Goal: Find specific page/section: Find specific page/section

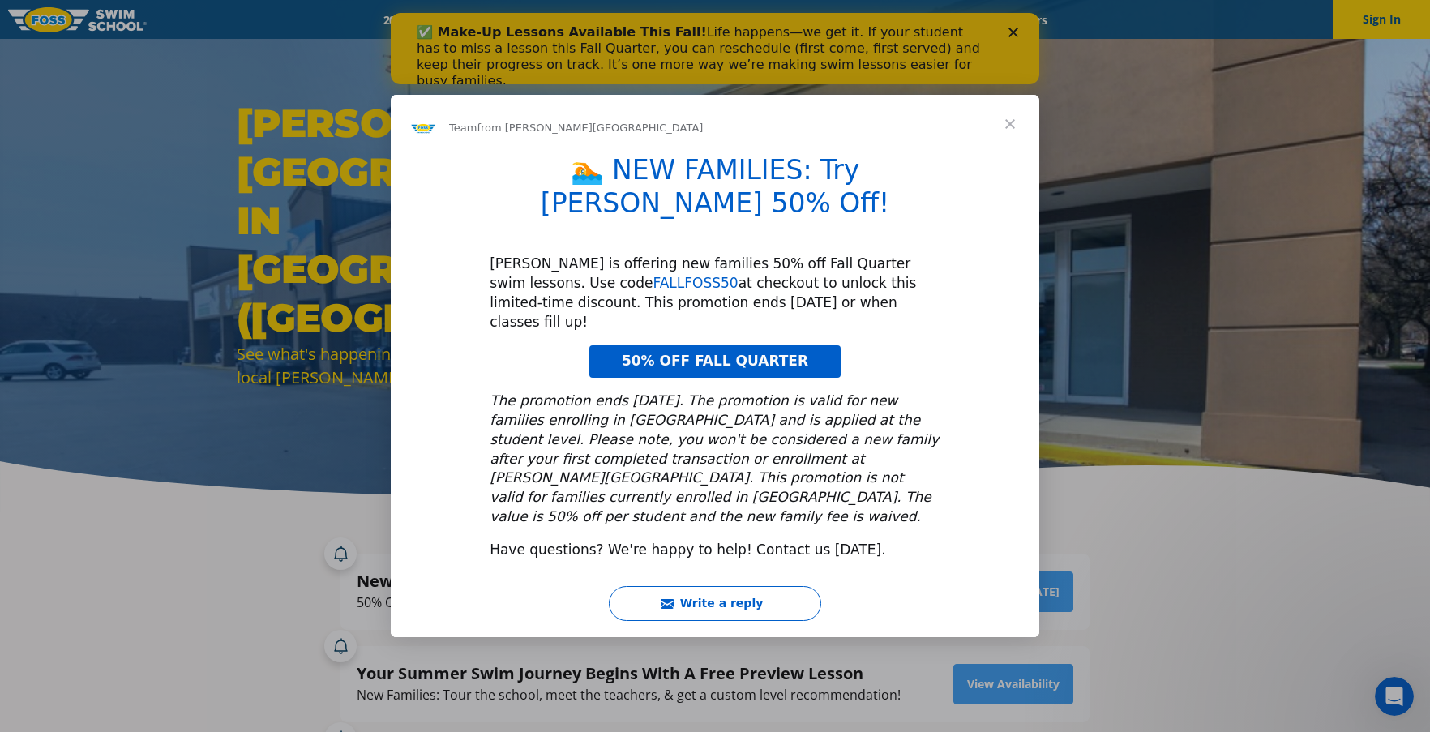
click at [1020, 153] on span "Close" at bounding box center [1010, 124] width 58 height 58
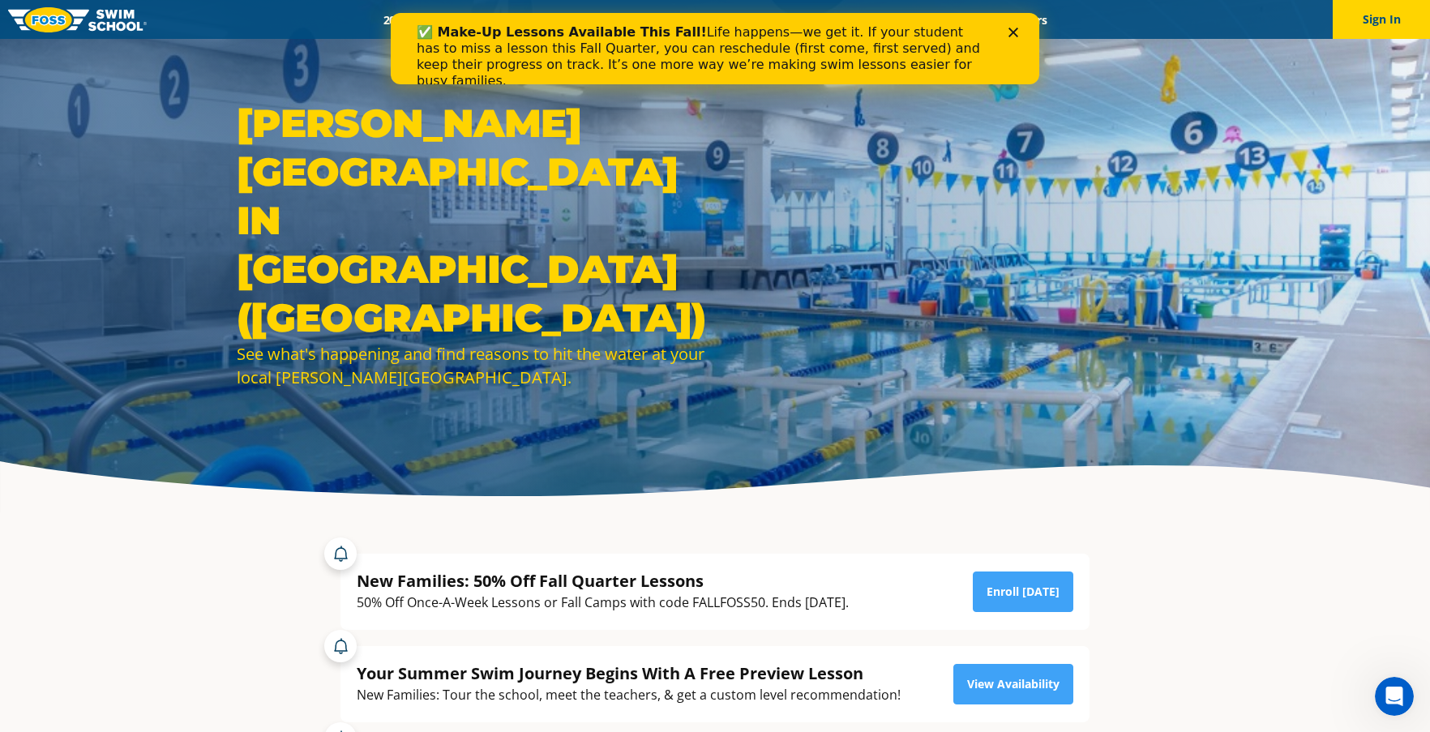
click at [1008, 20] on div "✅ Make-Up Lessons Available This Fall! Life happens—we get it. If your student …" at bounding box center [715, 56] width 597 height 75
click at [1008, 32] on div "✅ Make-Up Lessons Available This Fall! Life happens—we get it. If your student …" at bounding box center [715, 56] width 597 height 75
click at [1016, 27] on div "✅ Make-Up Lessons Available This Fall! Life happens—we get it. If your student …" at bounding box center [715, 56] width 649 height 75
click at [1014, 29] on icon "Close" at bounding box center [1014, 33] width 10 height 10
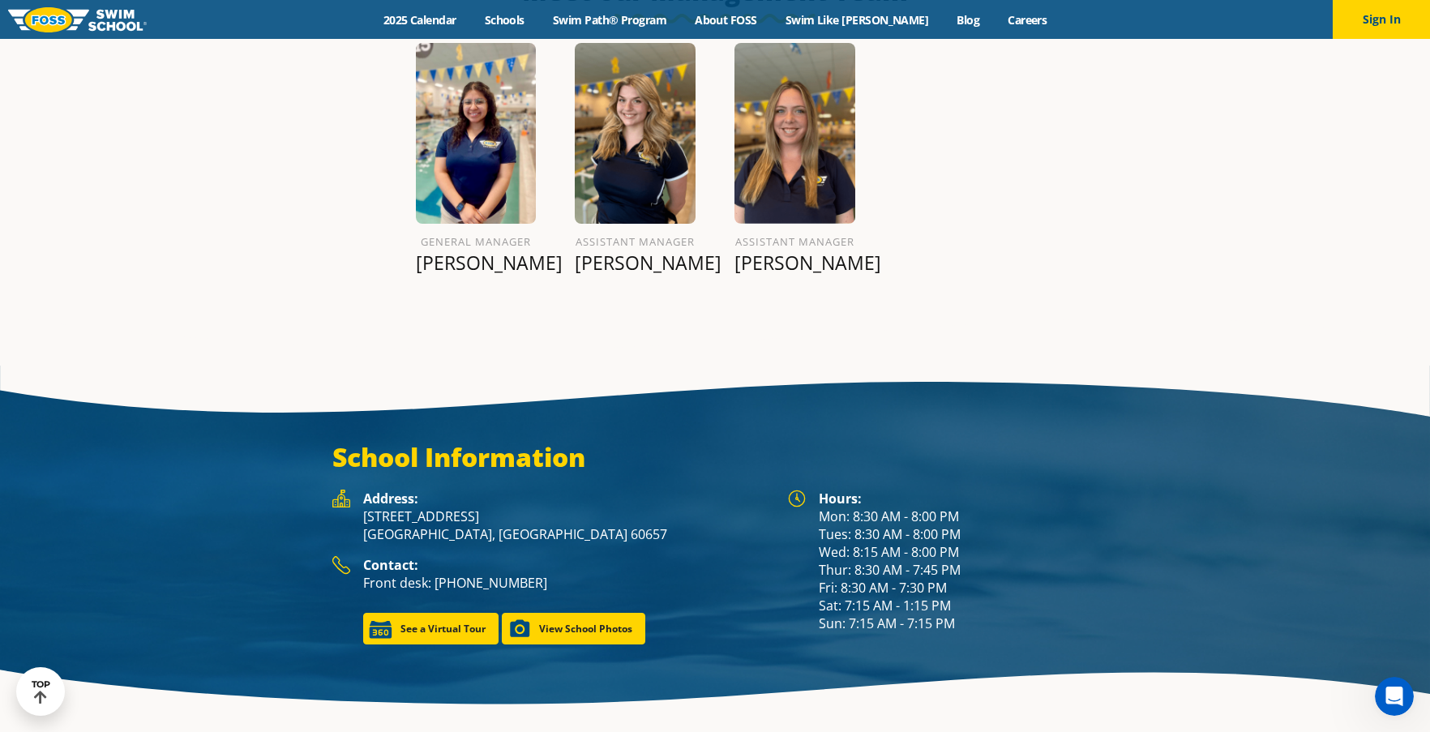
scroll to position [2063, 0]
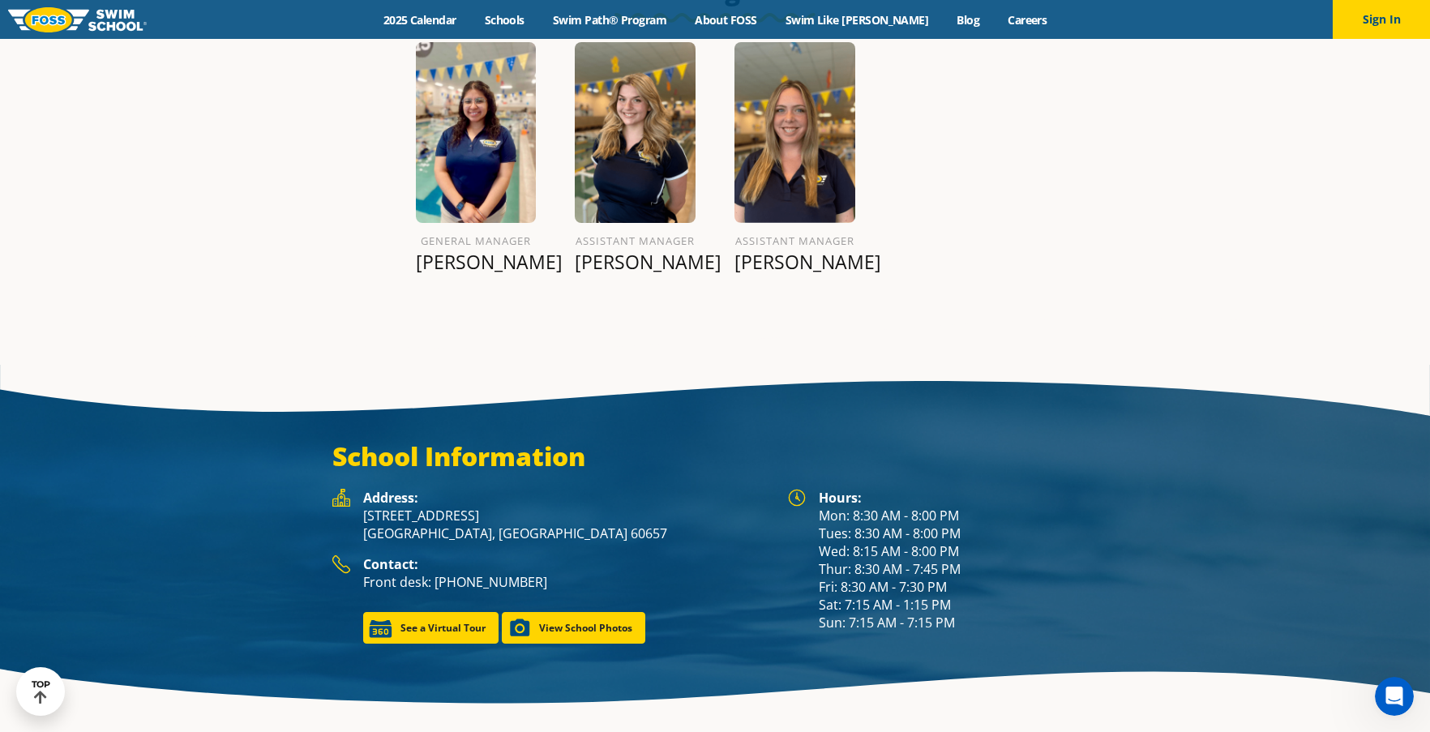
click at [465, 264] on p "Betsy F." at bounding box center [476, 262] width 121 height 23
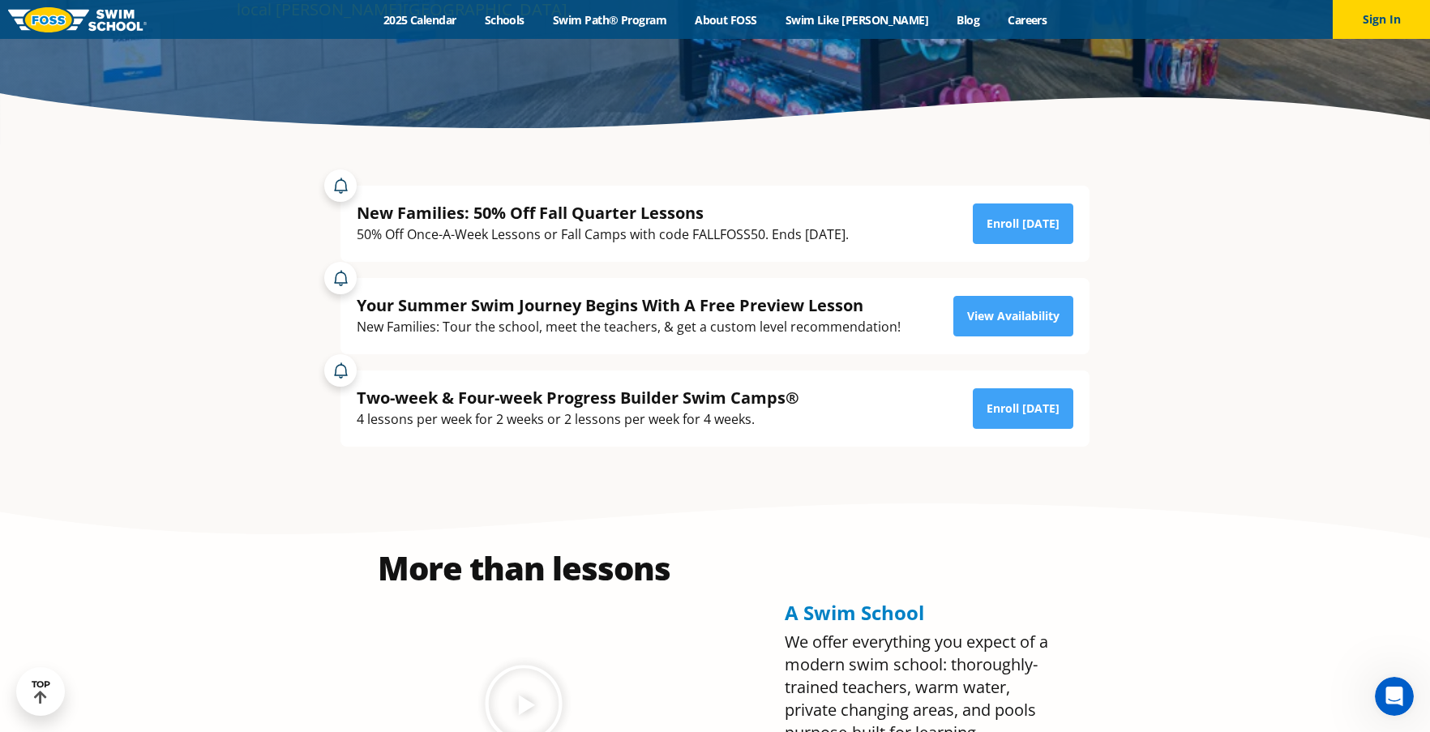
scroll to position [0, 0]
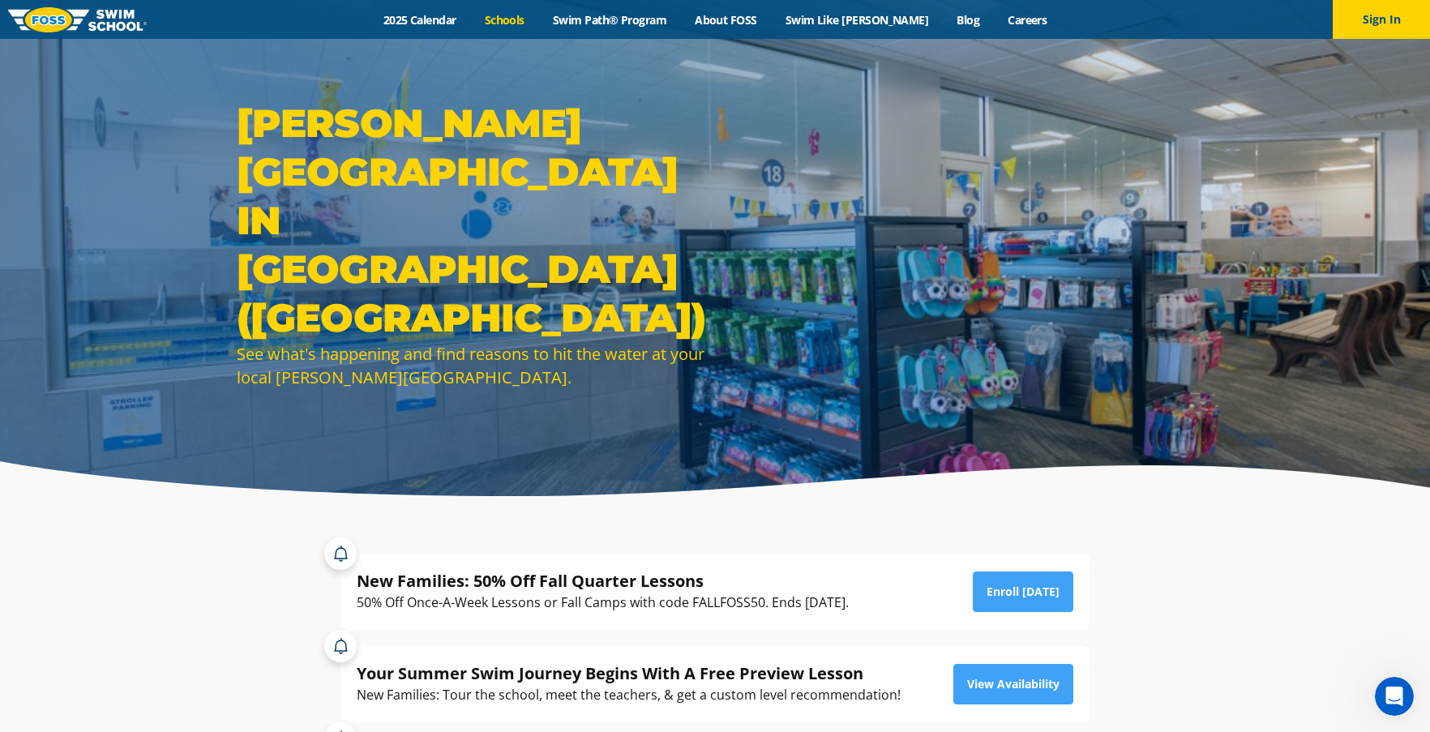
click at [525, 23] on link "Schools" at bounding box center [504, 19] width 68 height 15
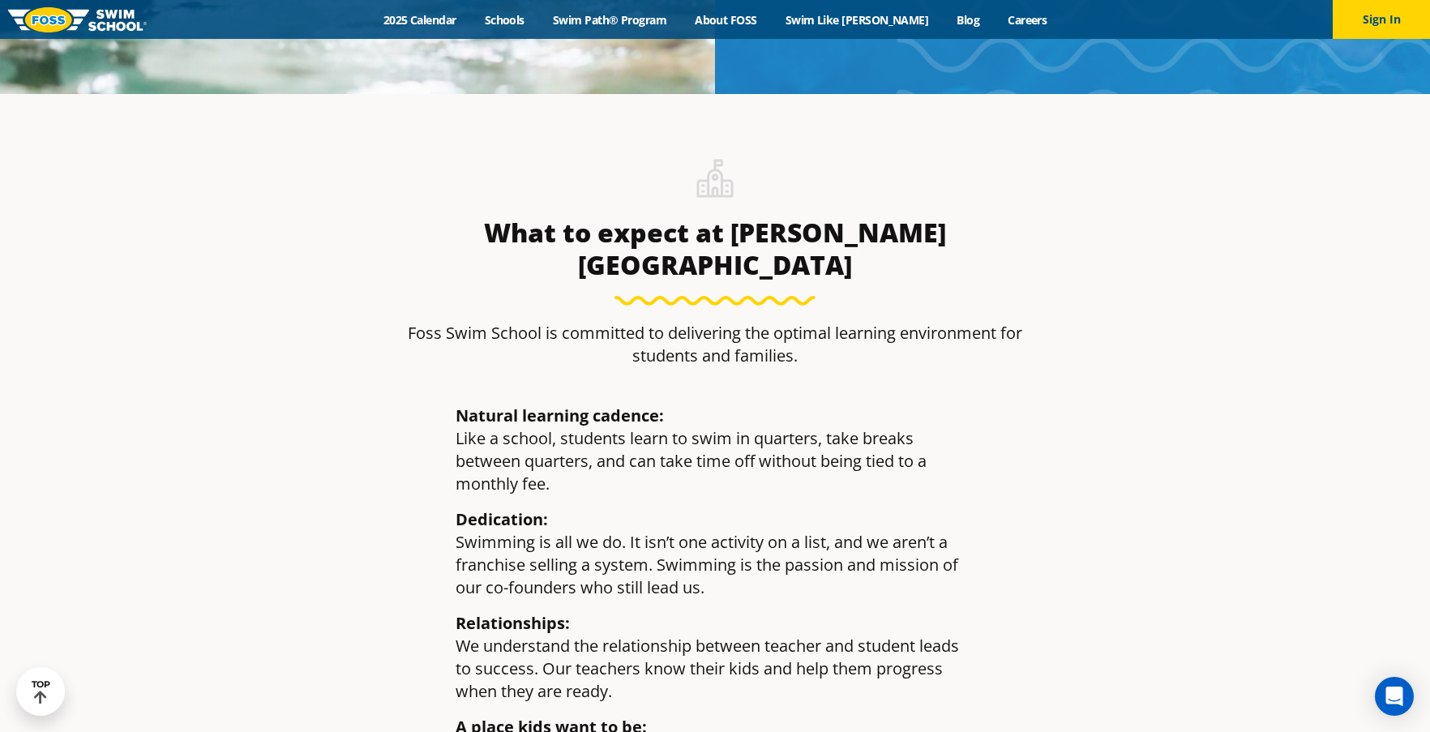
scroll to position [2038, 0]
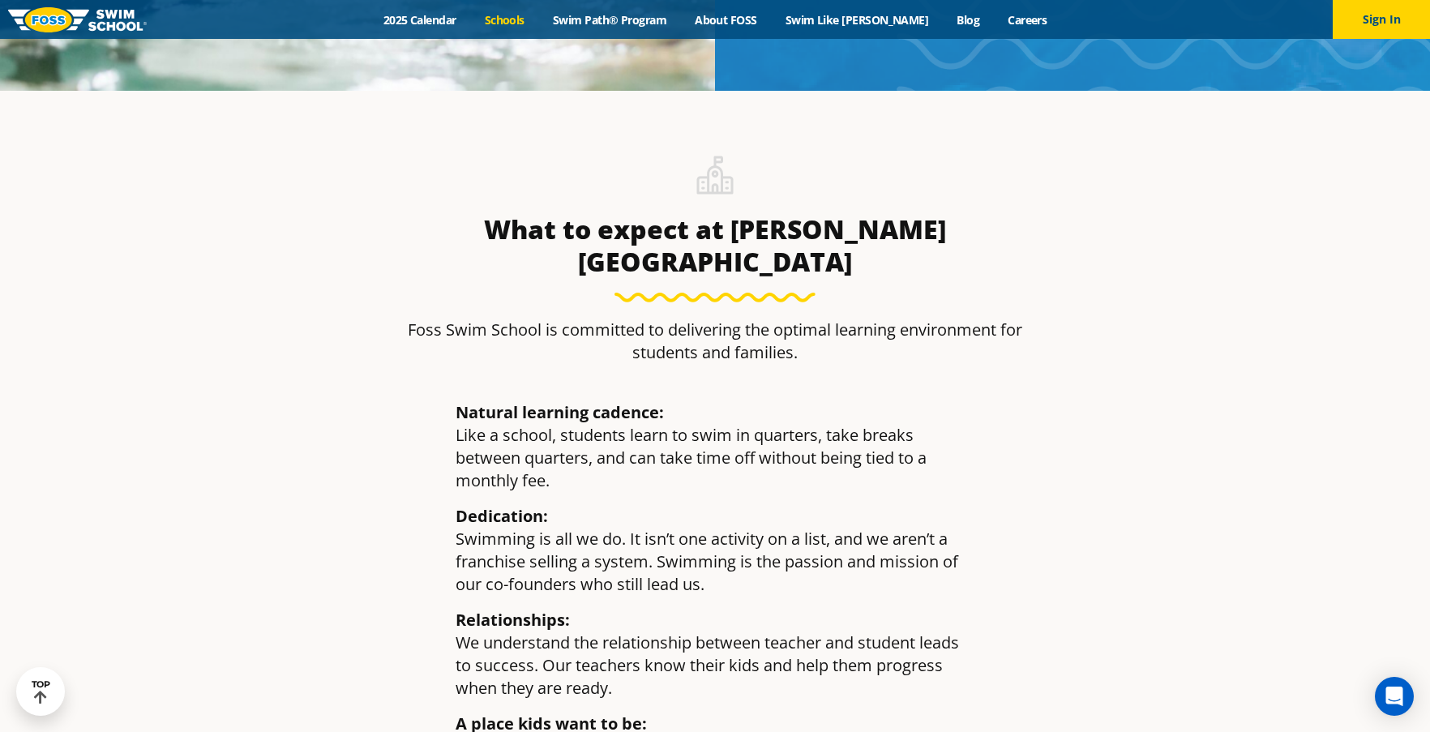
click at [528, 17] on link "Schools" at bounding box center [504, 19] width 68 height 15
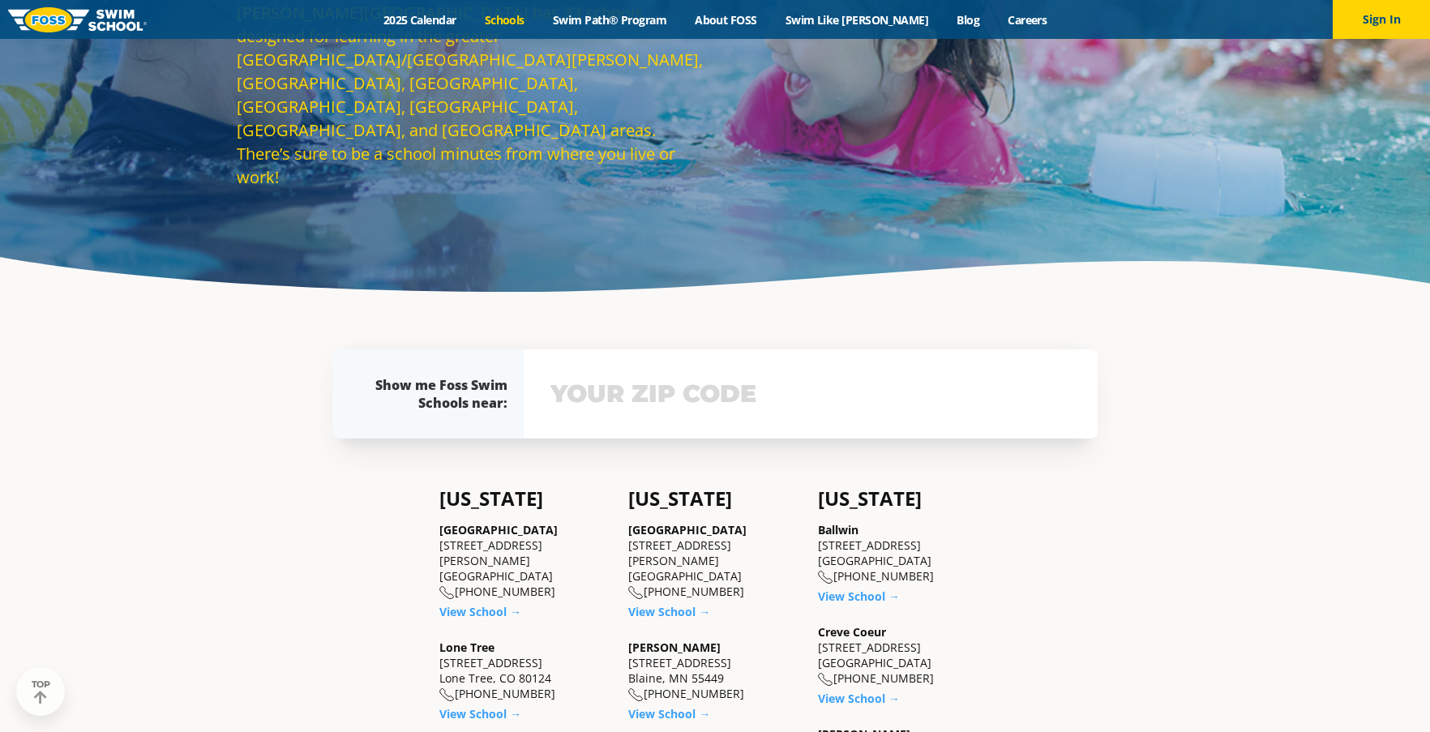
scroll to position [224, 0]
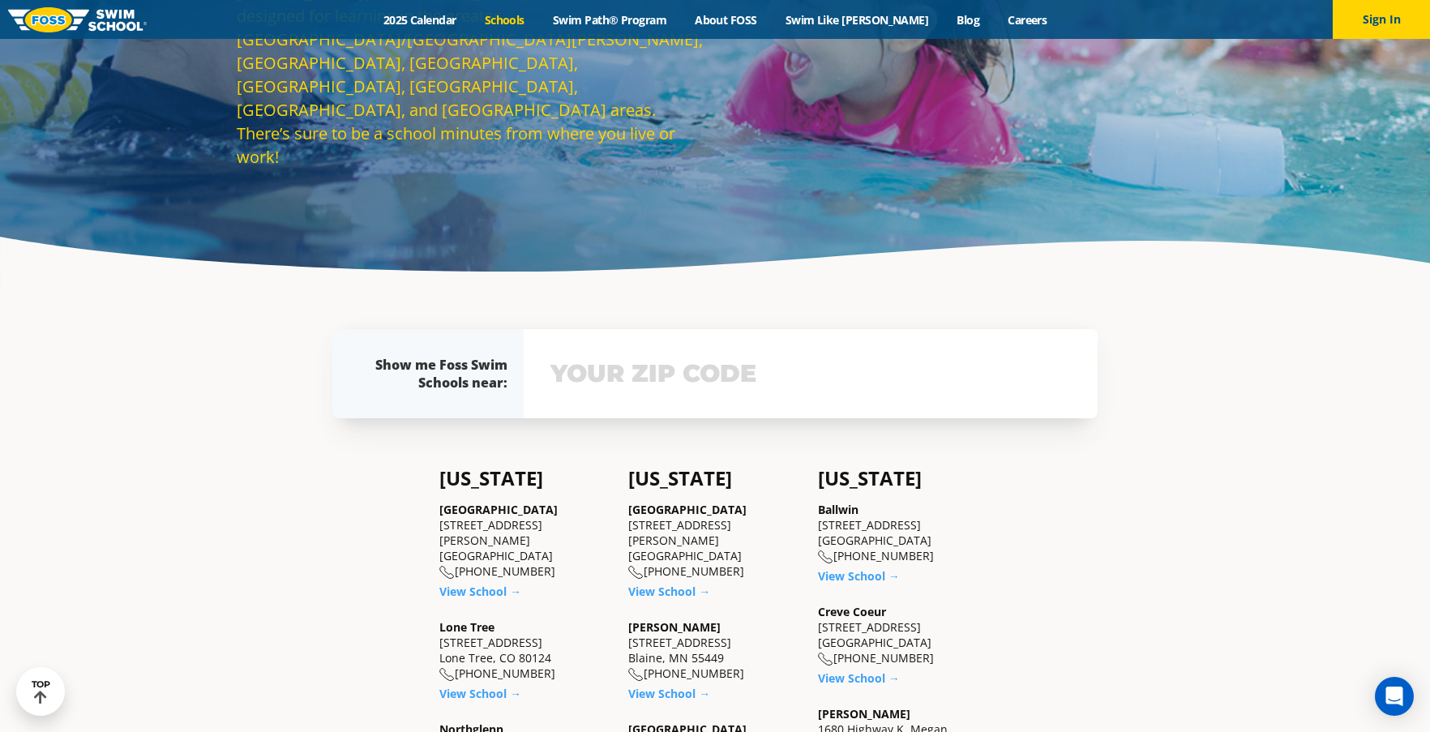
click at [582, 370] on input "text" at bounding box center [811, 373] width 529 height 47
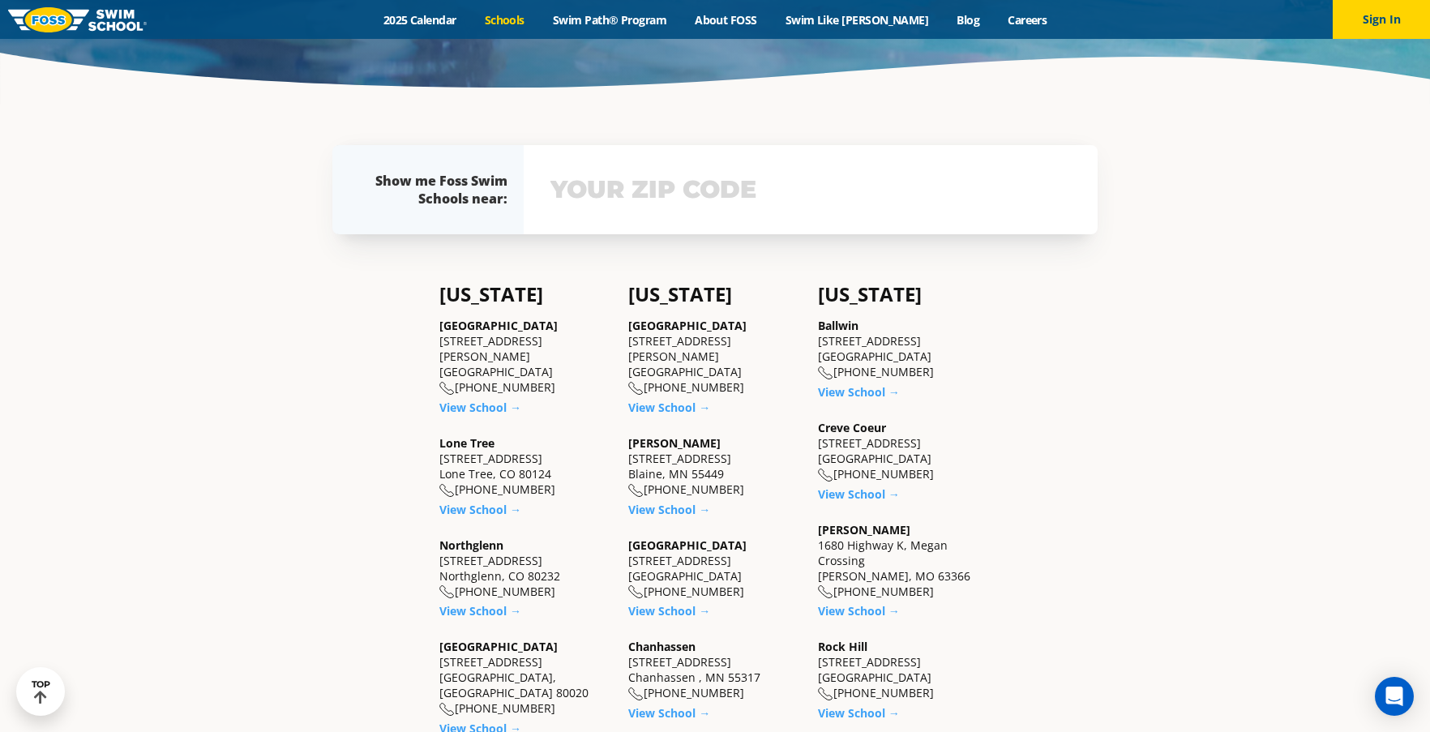
scroll to position [473, 0]
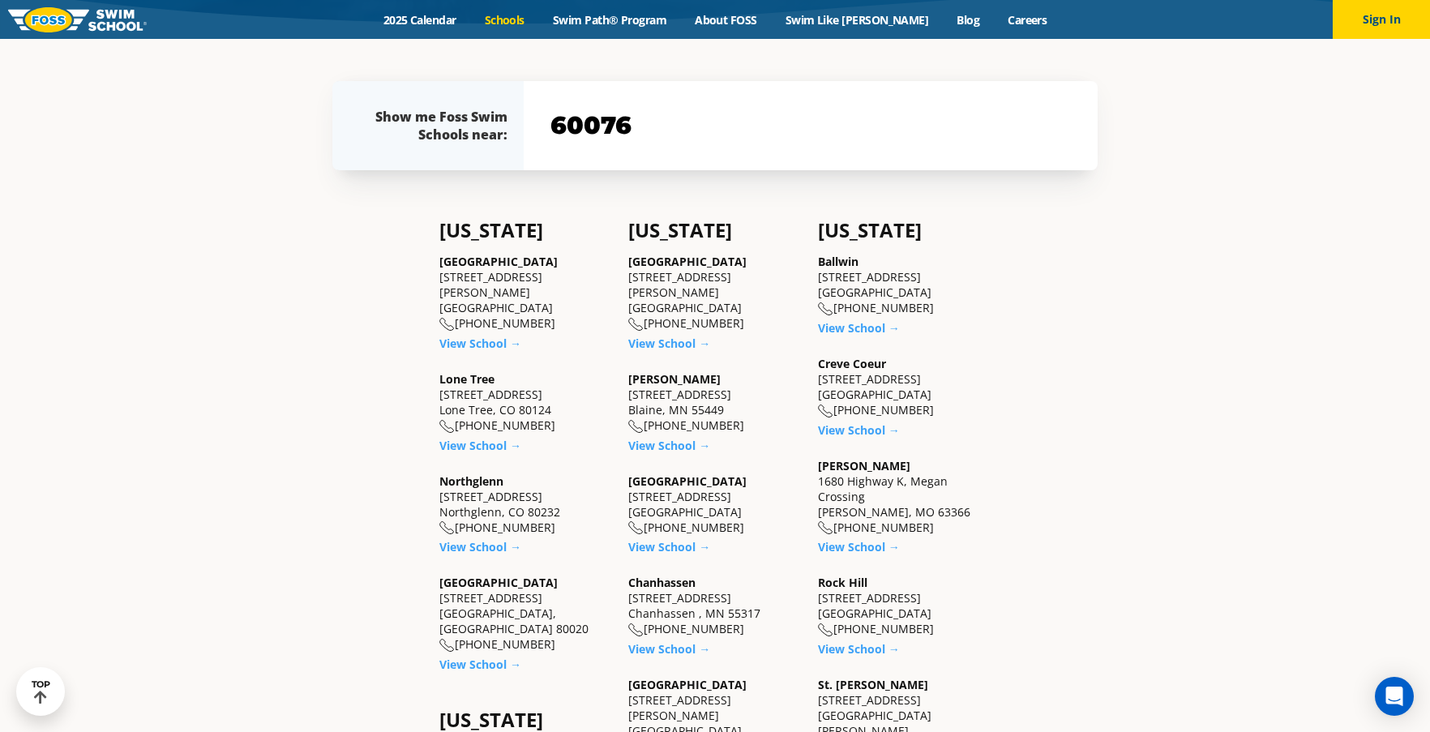
type input "60076"
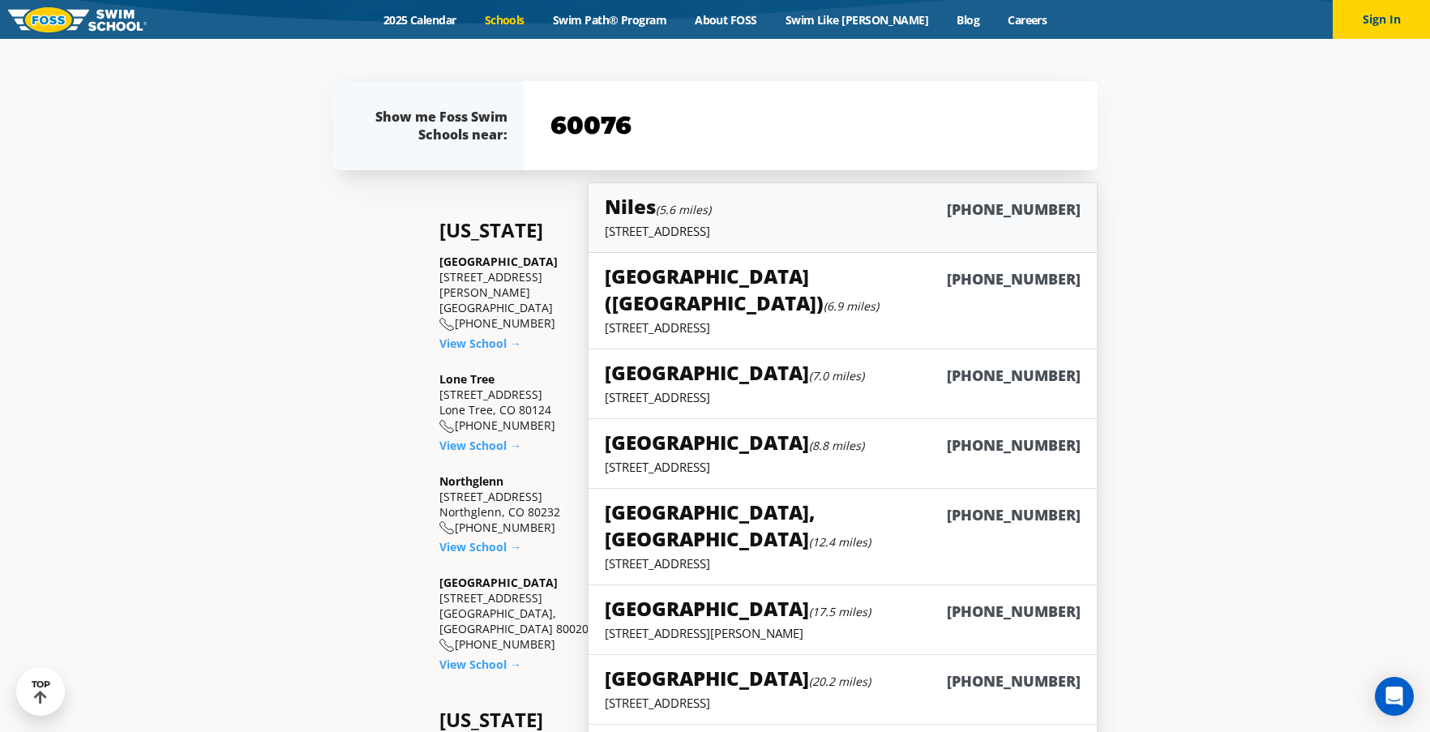
click at [1004, 241] on link "Niles (5.6 miles) (847) 410-1555 8299 W. Golf Road, Unit 24, Niles, IL 60714" at bounding box center [843, 217] width 510 height 71
